Goal: Task Accomplishment & Management: Complete application form

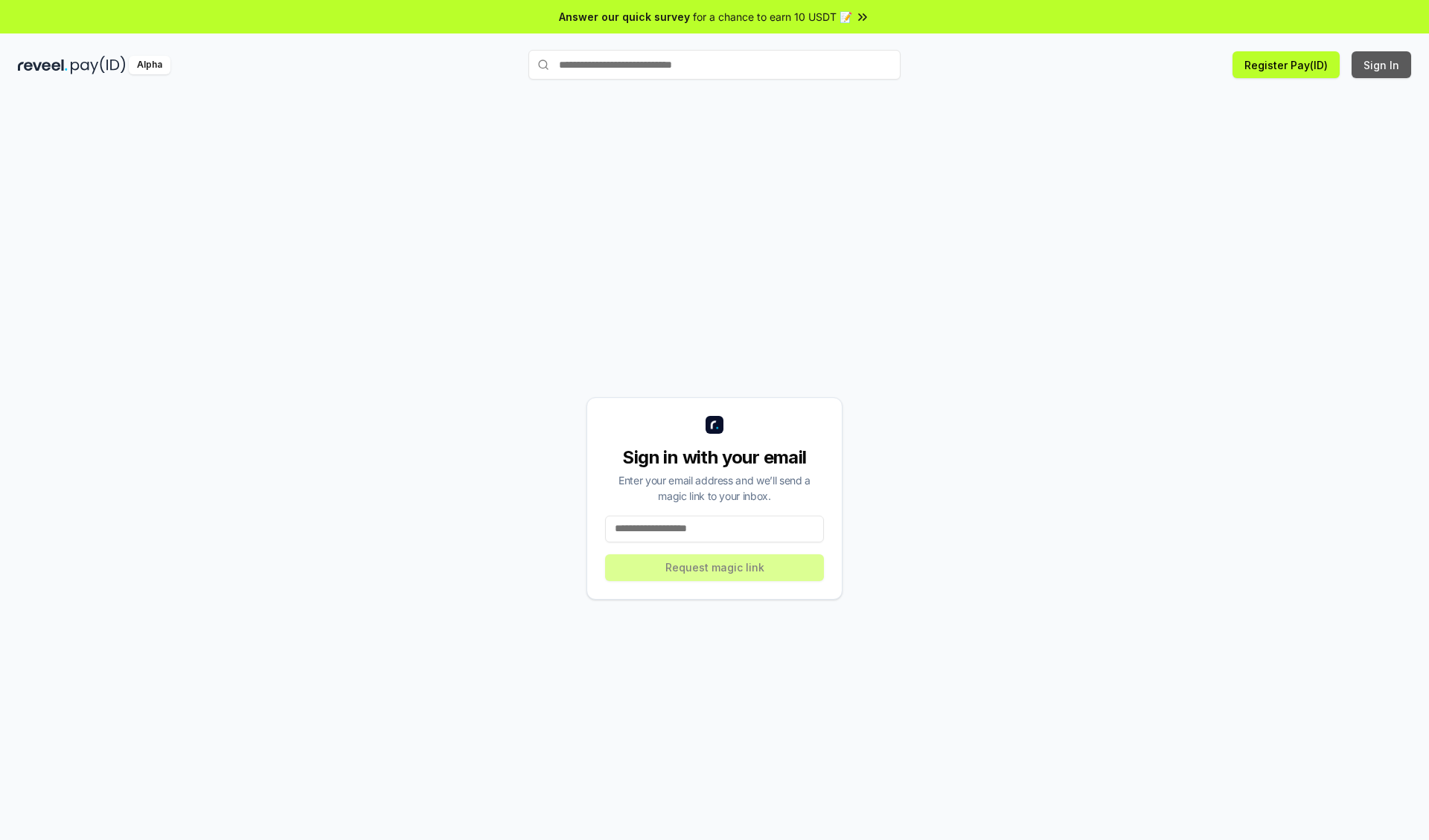
click at [1382, 64] on button "Sign In" at bounding box center [1380, 64] width 59 height 26
type input "**********"
click at [714, 567] on button "Request magic link" at bounding box center [714, 568] width 219 height 26
